Goal: Find specific fact: Find specific page/section

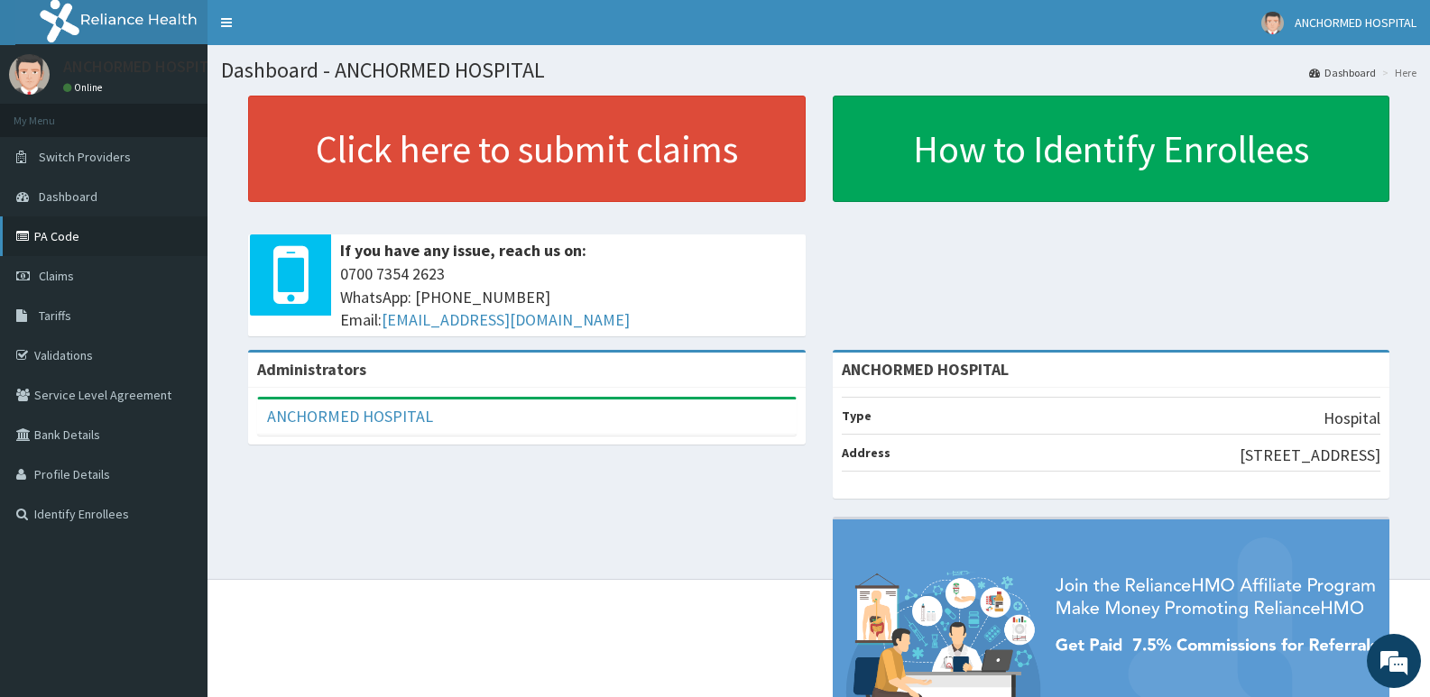
click at [114, 236] on link "PA Code" at bounding box center [103, 236] width 207 height 40
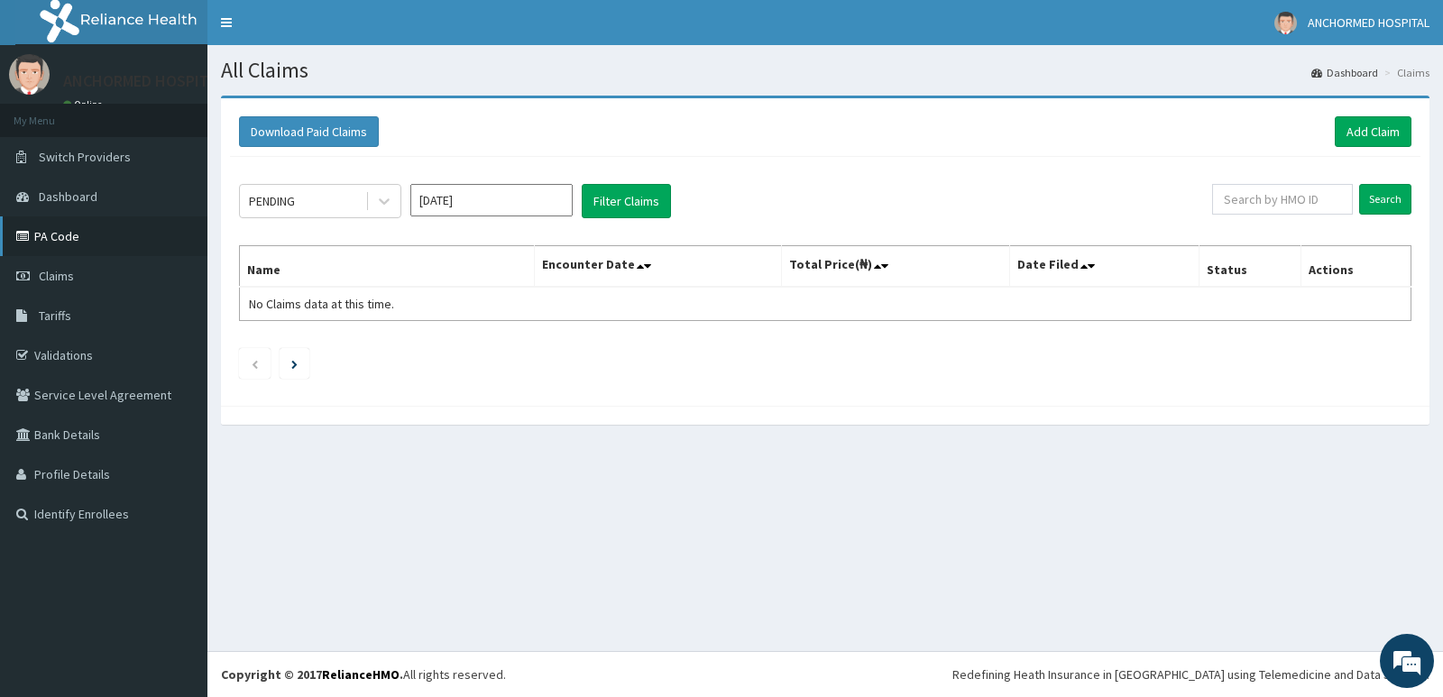
click at [96, 240] on link "PA Code" at bounding box center [103, 236] width 207 height 40
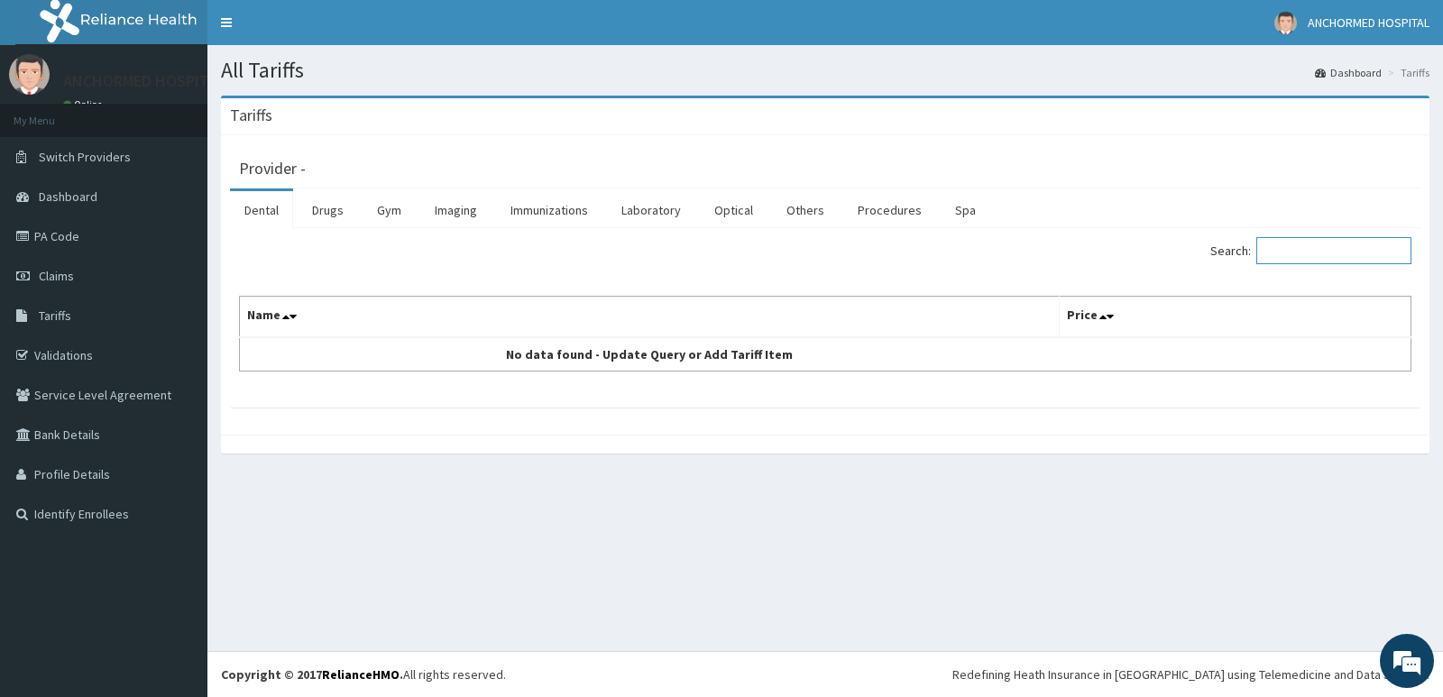
click at [1313, 246] on input "Search:" at bounding box center [1333, 250] width 155 height 27
type input "EL"
click at [890, 211] on link "Procedures" at bounding box center [889, 210] width 93 height 38
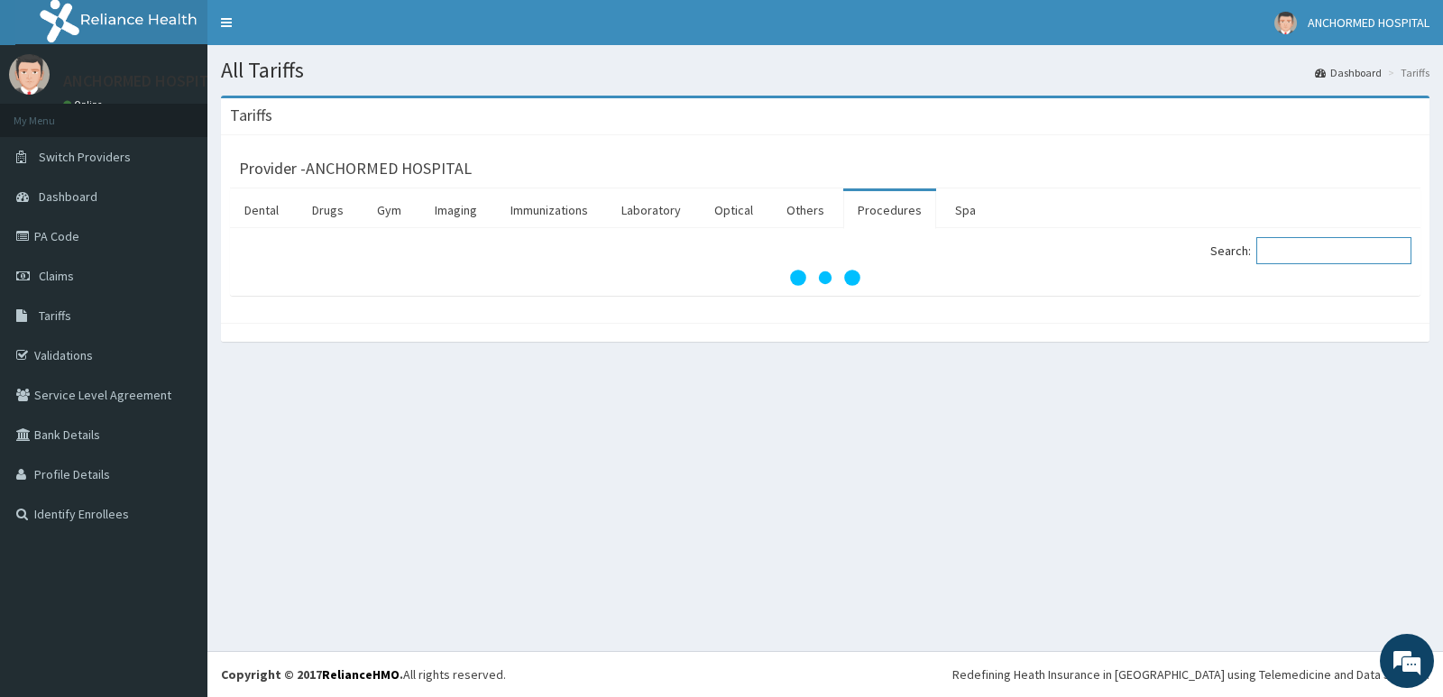
click at [1321, 248] on input "Search:" at bounding box center [1333, 250] width 155 height 27
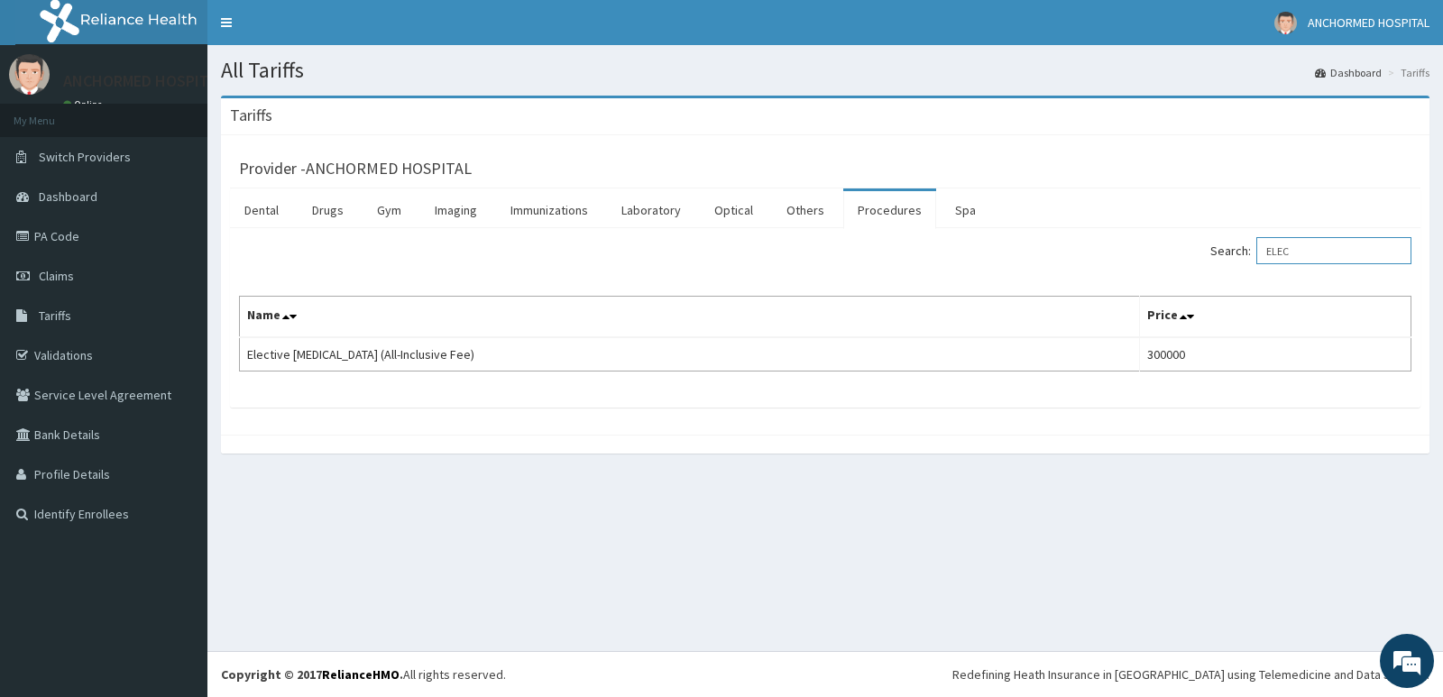
type input "ELEC"
